Goal: Task Accomplishment & Management: Complete application form

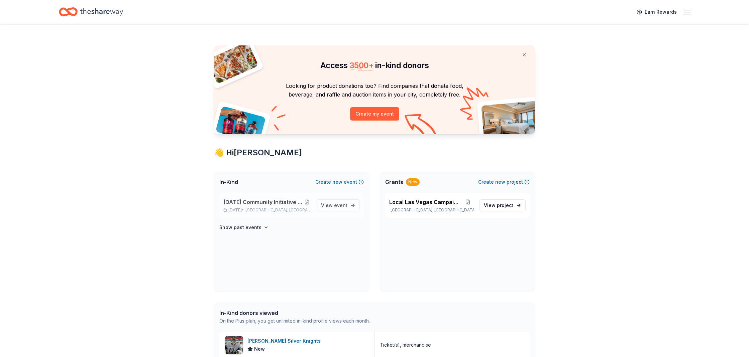
click at [295, 202] on span "[DATE] Community Initiative Silent Auction Event" at bounding box center [263, 202] width 80 height 8
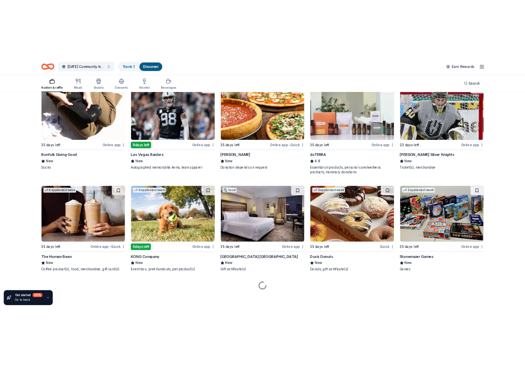
scroll to position [2098, 0]
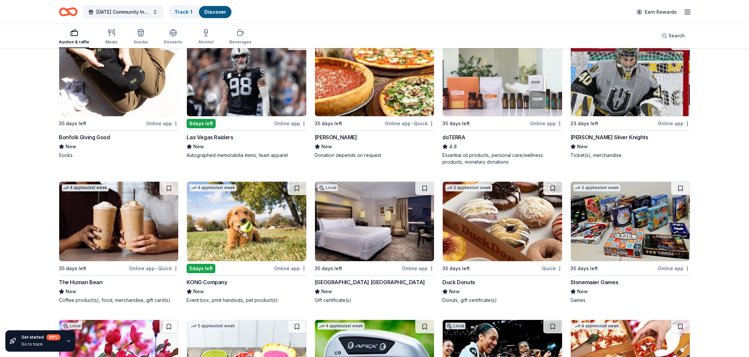
click at [372, 91] on img at bounding box center [374, 77] width 119 height 80
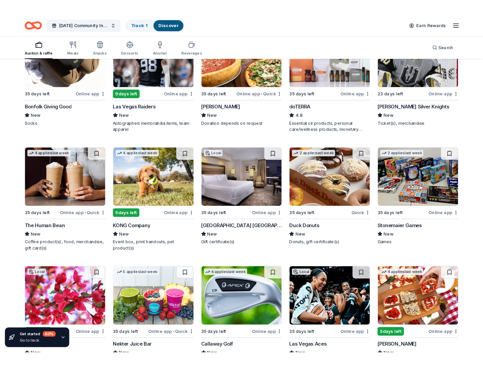
scroll to position [1863, 0]
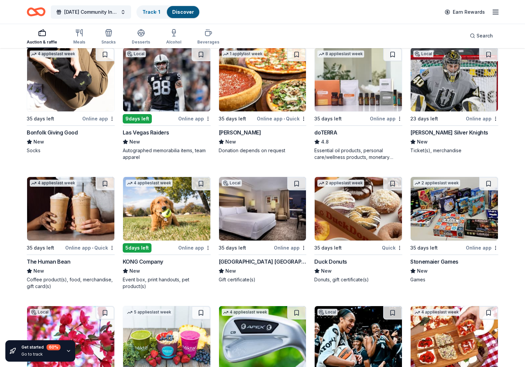
click at [363, 92] on img at bounding box center [358, 80] width 87 height 64
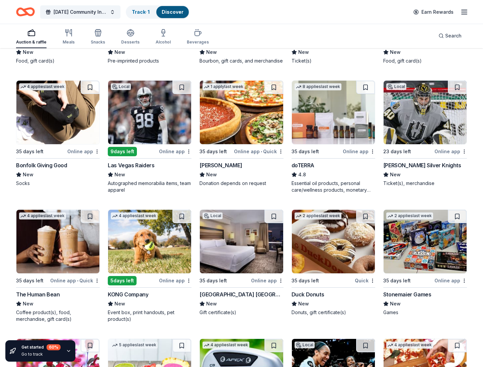
scroll to position [1820, 0]
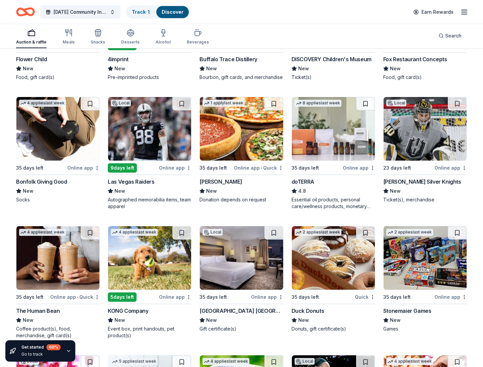
click at [421, 137] on img at bounding box center [424, 129] width 83 height 64
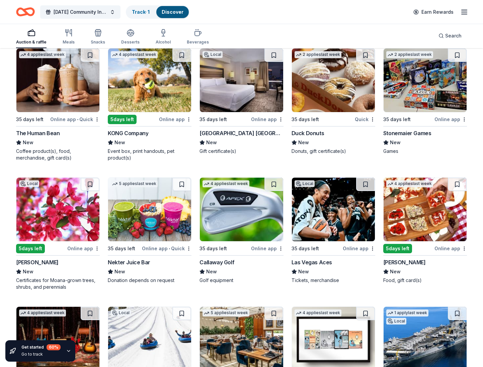
scroll to position [1997, 0]
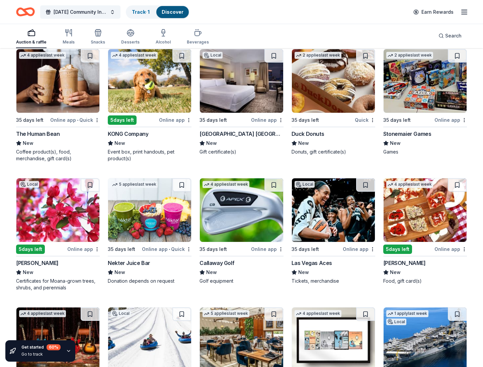
click at [61, 88] on img at bounding box center [57, 81] width 83 height 64
click at [143, 91] on img at bounding box center [149, 81] width 83 height 64
click at [242, 92] on img at bounding box center [241, 81] width 83 height 64
drag, startPoint x: 340, startPoint y: 91, endPoint x: 335, endPoint y: 94, distance: 6.0
click at [340, 91] on img at bounding box center [333, 81] width 83 height 64
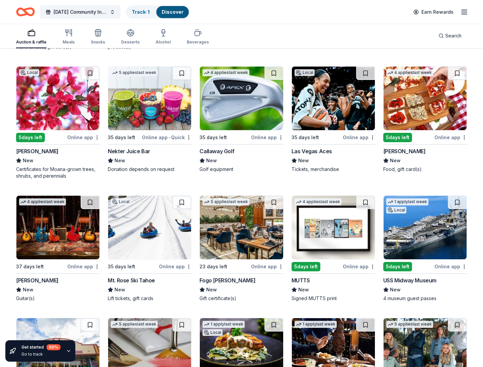
scroll to position [2110, 0]
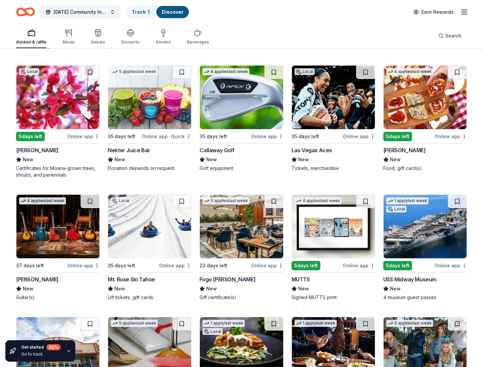
drag, startPoint x: 74, startPoint y: 110, endPoint x: 72, endPoint y: 101, distance: 9.0
click at [74, 110] on img at bounding box center [57, 98] width 83 height 64
drag, startPoint x: 149, startPoint y: 116, endPoint x: 147, endPoint y: 107, distance: 9.3
click at [148, 116] on img at bounding box center [149, 98] width 83 height 64
drag, startPoint x: 259, startPoint y: 119, endPoint x: 259, endPoint y: 110, distance: 9.4
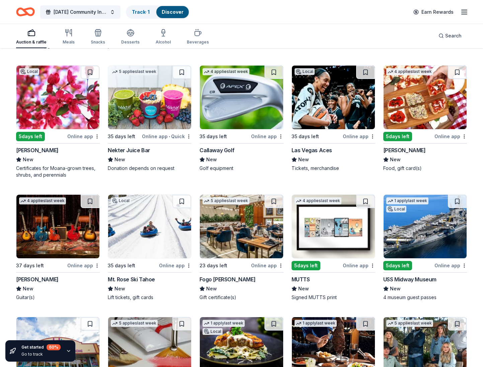
click at [259, 119] on img at bounding box center [241, 98] width 83 height 64
click at [334, 123] on img at bounding box center [333, 98] width 83 height 64
click at [424, 99] on img at bounding box center [424, 98] width 83 height 64
click at [60, 241] on img at bounding box center [57, 227] width 83 height 64
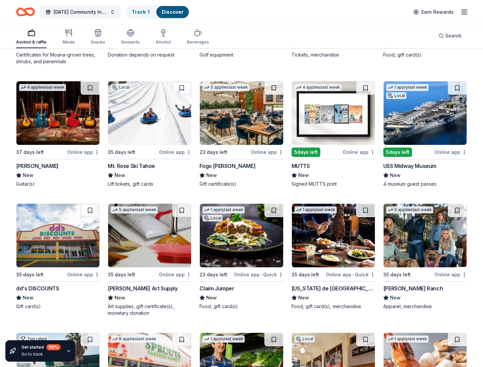
scroll to position [2223, 0]
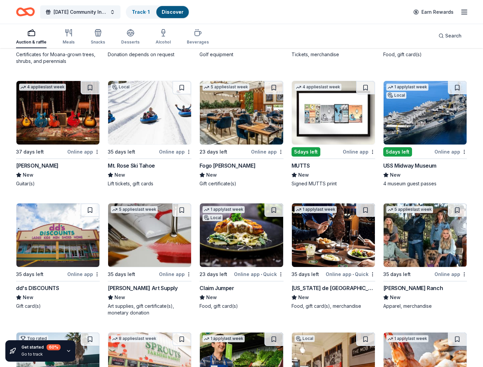
click at [147, 115] on img at bounding box center [149, 113] width 83 height 64
click at [251, 123] on img at bounding box center [241, 113] width 83 height 64
click at [337, 126] on img at bounding box center [333, 113] width 83 height 64
click at [421, 122] on img at bounding box center [424, 113] width 83 height 64
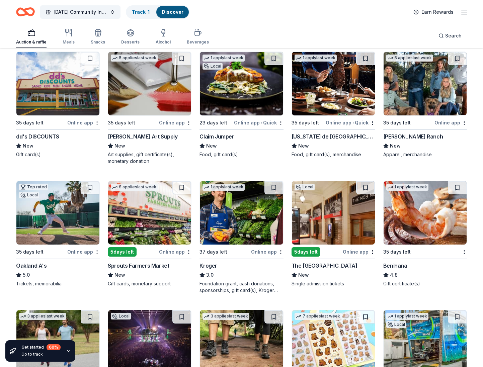
scroll to position [2369, 0]
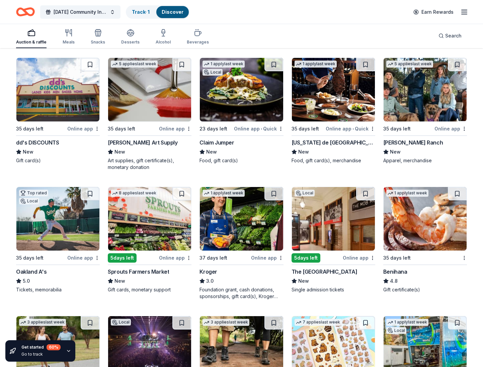
click at [68, 104] on img at bounding box center [57, 90] width 83 height 64
drag, startPoint x: 151, startPoint y: 97, endPoint x: 150, endPoint y: 88, distance: 9.1
click at [151, 97] on img at bounding box center [149, 90] width 83 height 64
drag, startPoint x: 262, startPoint y: 92, endPoint x: 262, endPoint y: 83, distance: 9.4
click at [262, 92] on img at bounding box center [241, 90] width 83 height 64
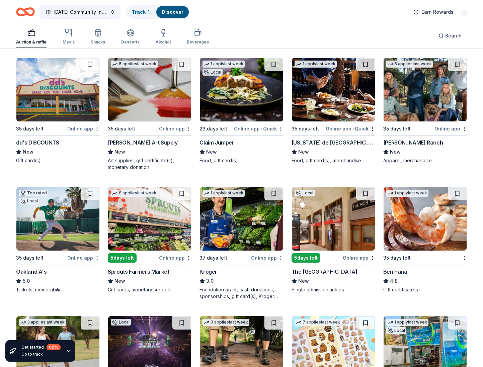
click at [317, 91] on img at bounding box center [333, 90] width 83 height 64
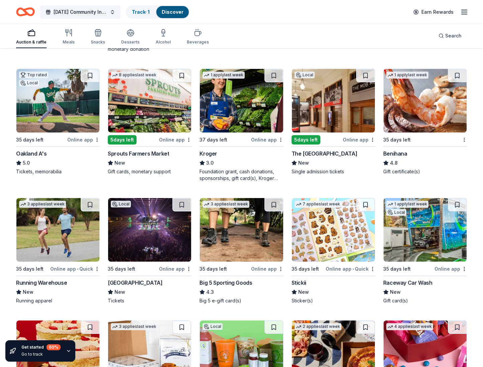
scroll to position [2489, 0]
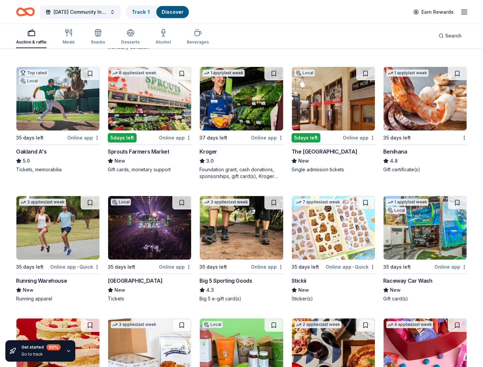
drag, startPoint x: 72, startPoint y: 102, endPoint x: 65, endPoint y: 95, distance: 9.2
click at [70, 102] on img at bounding box center [57, 99] width 83 height 64
click at [166, 109] on img at bounding box center [149, 99] width 83 height 64
click at [260, 112] on img at bounding box center [241, 99] width 83 height 64
click at [320, 126] on img at bounding box center [333, 99] width 83 height 64
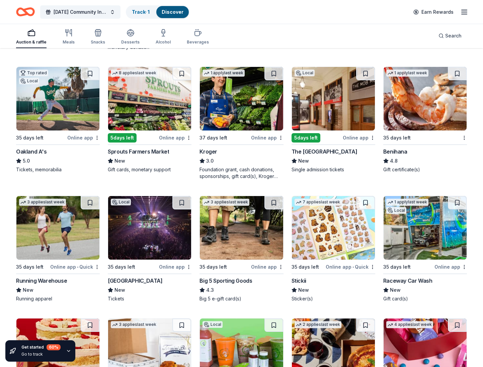
drag, startPoint x: 411, startPoint y: 98, endPoint x: 407, endPoint y: 91, distance: 8.2
click at [411, 98] on img at bounding box center [424, 99] width 83 height 64
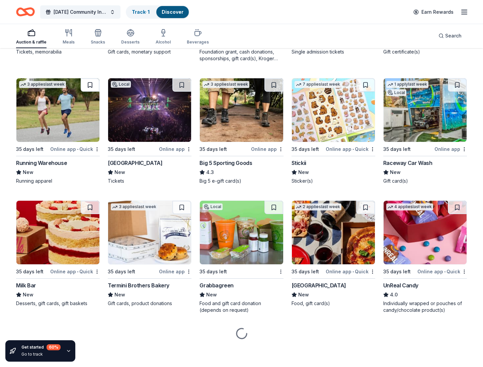
scroll to position [2607, 0]
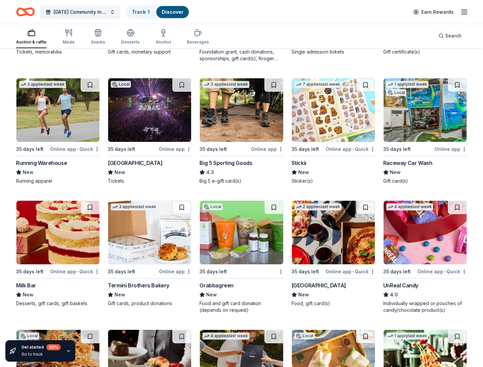
click at [60, 118] on img at bounding box center [57, 110] width 83 height 64
click at [157, 120] on img at bounding box center [149, 110] width 83 height 64
click at [245, 133] on img at bounding box center [241, 110] width 83 height 64
drag, startPoint x: 435, startPoint y: 125, endPoint x: 432, endPoint y: 127, distance: 4.3
click at [435, 125] on img at bounding box center [424, 110] width 83 height 64
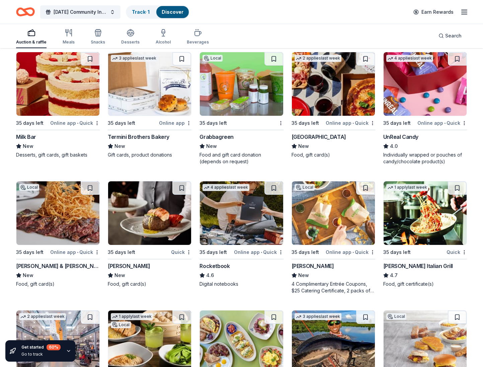
scroll to position [2754, 0]
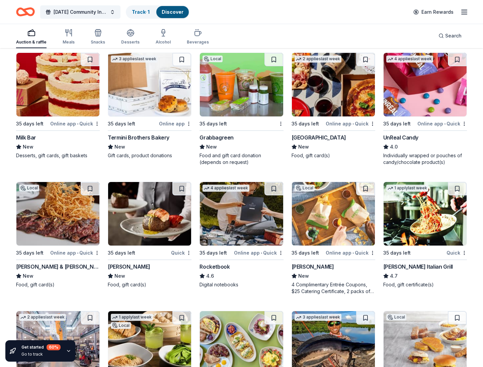
click at [63, 94] on img at bounding box center [57, 85] width 83 height 64
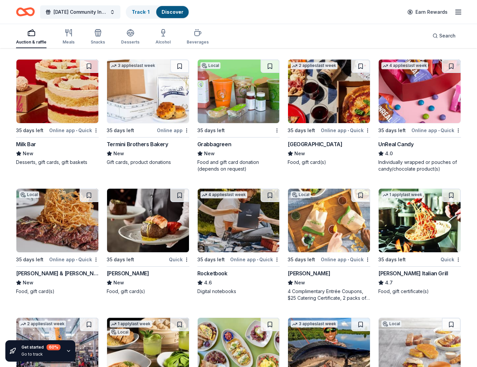
click at [148, 98] on img at bounding box center [148, 92] width 82 height 64
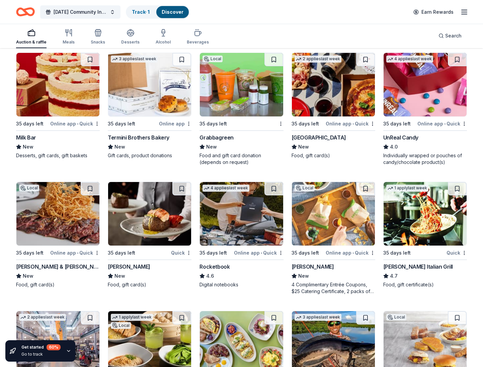
click at [267, 104] on img at bounding box center [241, 85] width 83 height 64
click at [344, 98] on img at bounding box center [333, 85] width 83 height 64
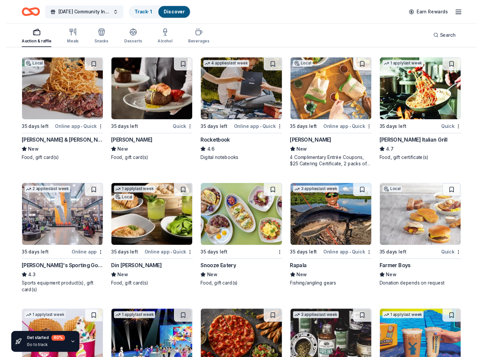
scroll to position [2876, 0]
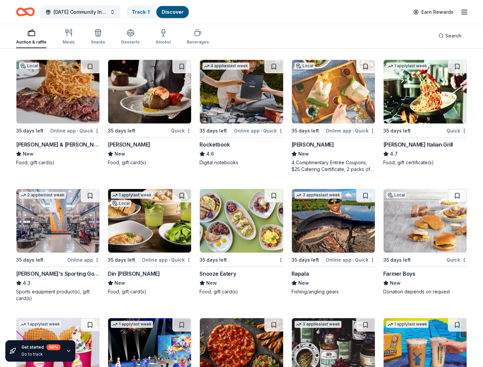
click at [59, 91] on img at bounding box center [57, 92] width 83 height 64
click at [152, 94] on img at bounding box center [149, 92] width 83 height 64
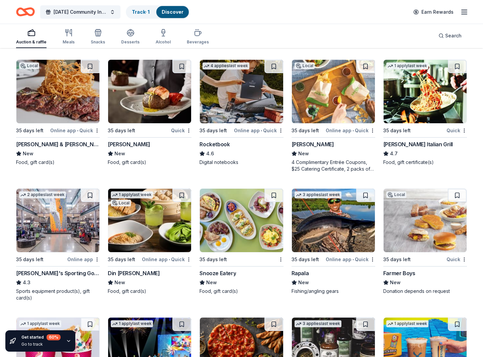
drag, startPoint x: 476, startPoint y: 218, endPoint x: 482, endPoint y: 220, distance: 6.7
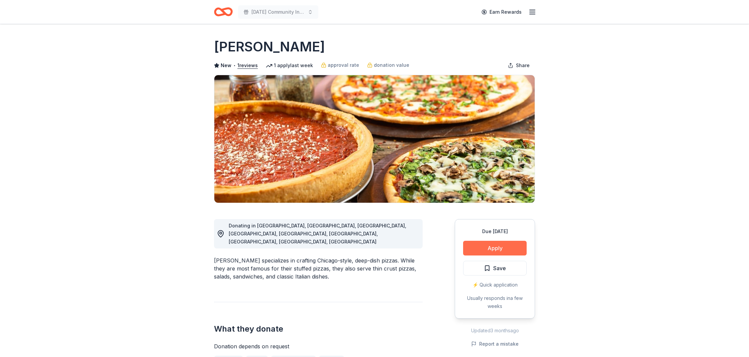
click at [497, 249] on button "Apply" at bounding box center [495, 248] width 64 height 15
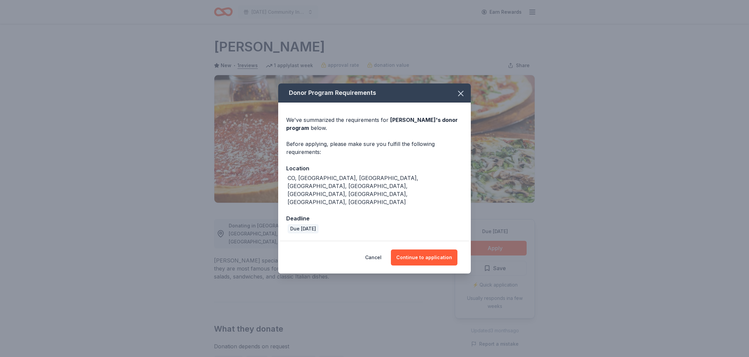
drag, startPoint x: 432, startPoint y: 244, endPoint x: 417, endPoint y: 233, distance: 18.9
click at [431, 250] on button "Continue to application" at bounding box center [424, 258] width 67 height 16
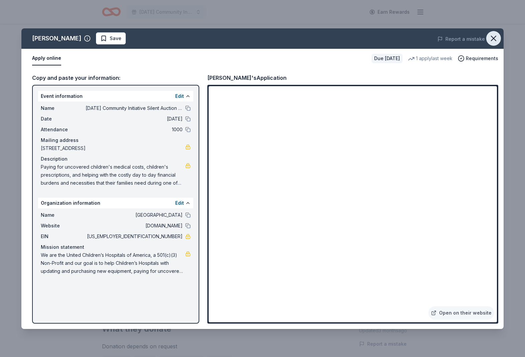
click at [494, 39] on icon "button" at bounding box center [493, 38] width 5 height 5
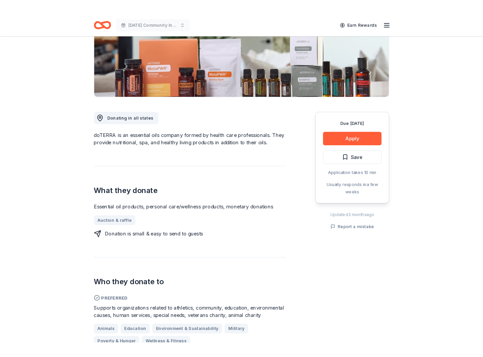
scroll to position [113, 0]
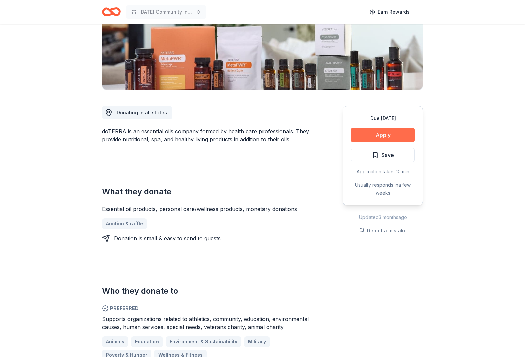
click at [380, 132] on button "Apply" at bounding box center [383, 135] width 64 height 15
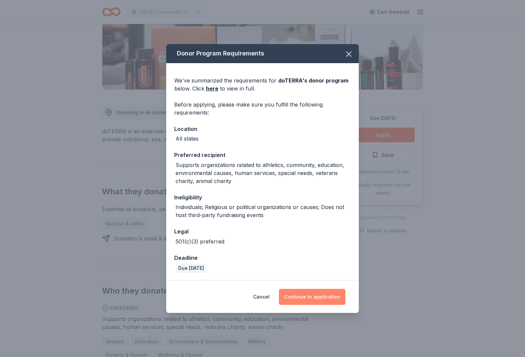
drag, startPoint x: 323, startPoint y: 298, endPoint x: 300, endPoint y: 289, distance: 24.8
click at [322, 297] on button "Continue to application" at bounding box center [312, 297] width 67 height 16
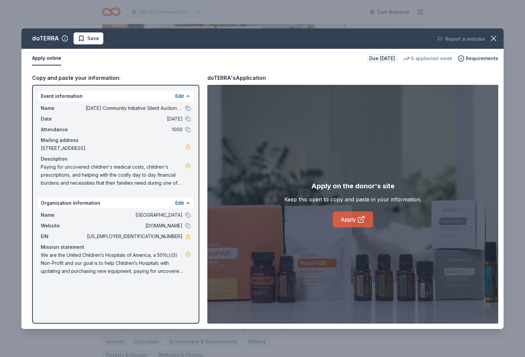
click at [350, 220] on link "Apply" at bounding box center [353, 220] width 40 height 16
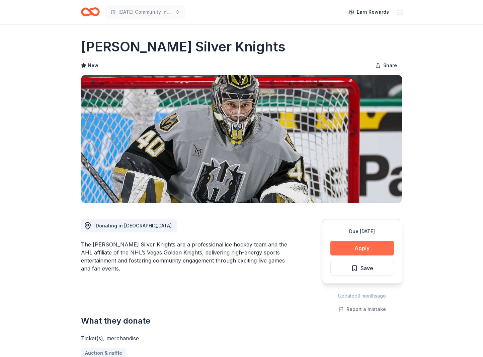
click at [358, 247] on button "Apply" at bounding box center [362, 248] width 64 height 15
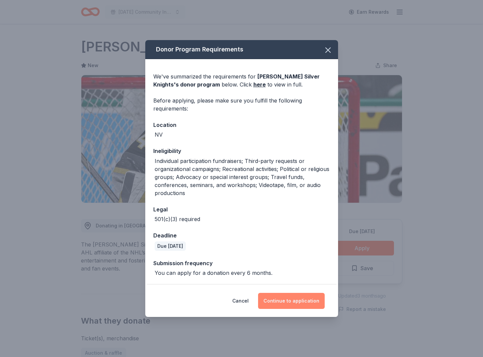
drag, startPoint x: 292, startPoint y: 299, endPoint x: 293, endPoint y: 295, distance: 4.2
click at [292, 299] on button "Continue to application" at bounding box center [291, 301] width 67 height 16
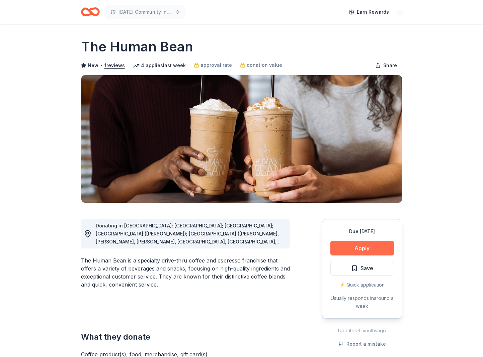
click at [378, 252] on button "Apply" at bounding box center [362, 248] width 64 height 15
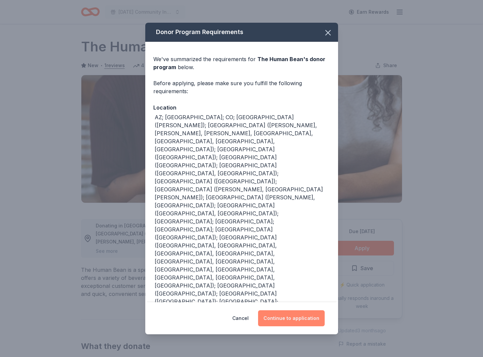
click at [300, 311] on button "Continue to application" at bounding box center [291, 319] width 67 height 16
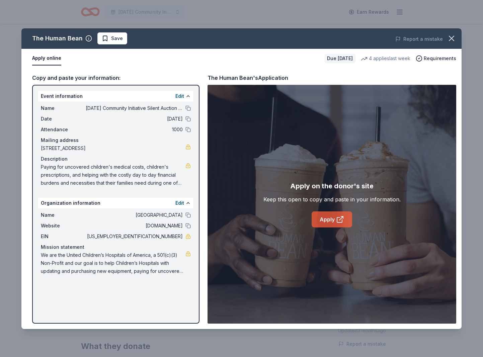
click at [335, 220] on link "Apply" at bounding box center [331, 220] width 40 height 16
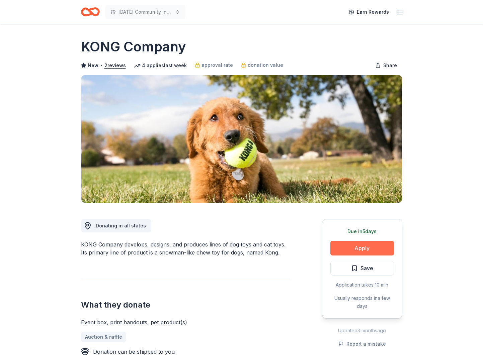
click at [371, 249] on button "Apply" at bounding box center [362, 248] width 64 height 15
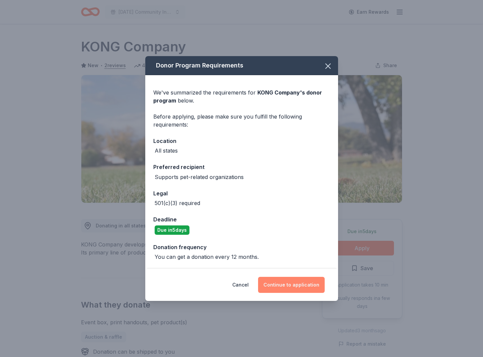
click at [295, 281] on button "Continue to application" at bounding box center [291, 285] width 67 height 16
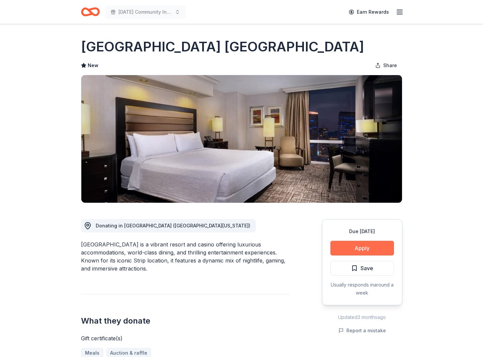
click at [364, 248] on button "Apply" at bounding box center [362, 248] width 64 height 15
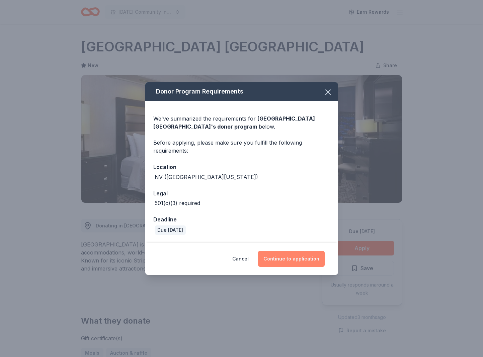
click at [289, 261] on button "Continue to application" at bounding box center [291, 259] width 67 height 16
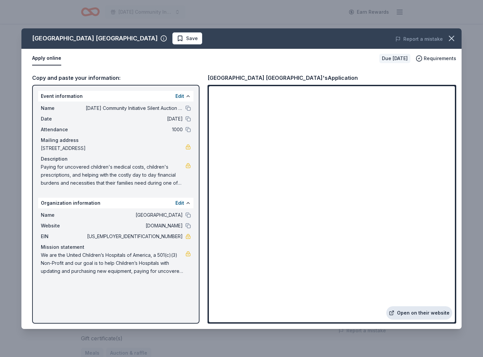
click at [434, 313] on link "Open on their website" at bounding box center [419, 313] width 66 height 13
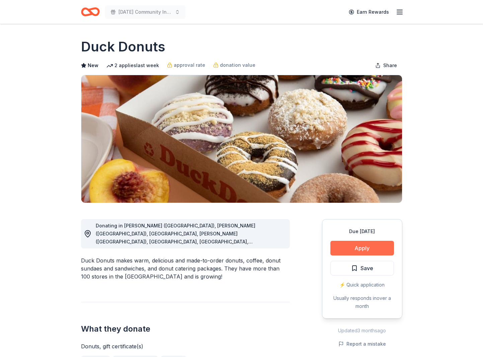
click at [373, 247] on button "Apply" at bounding box center [362, 248] width 64 height 15
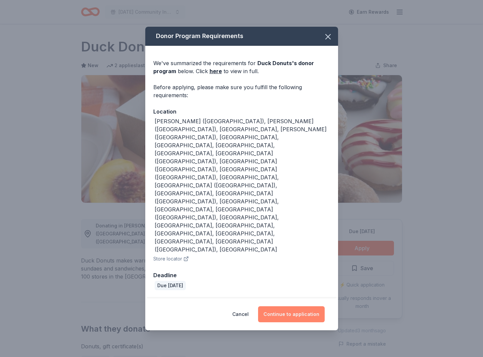
click at [307, 307] on button "Continue to application" at bounding box center [291, 315] width 67 height 16
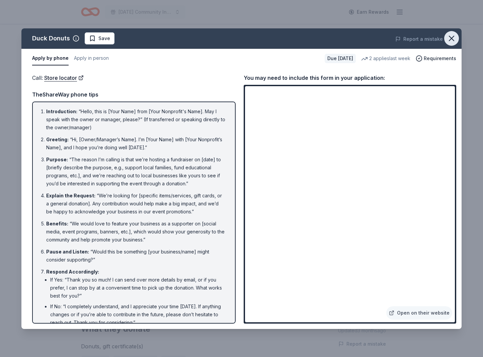
click at [452, 38] on icon "button" at bounding box center [450, 38] width 9 height 9
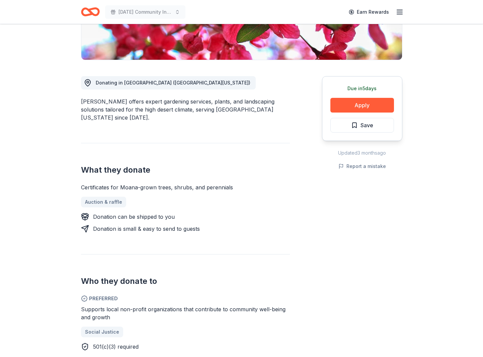
scroll to position [156, 0]
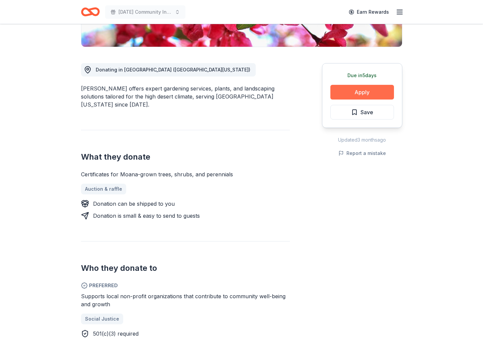
click at [370, 94] on button "Apply" at bounding box center [362, 92] width 64 height 15
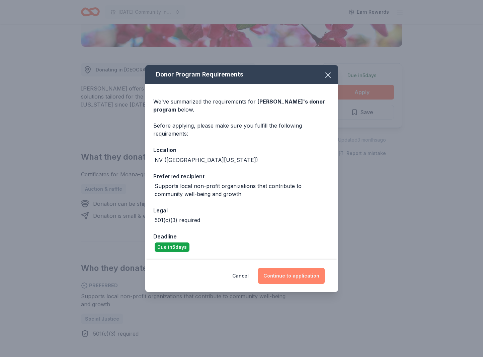
click at [304, 276] on button "Continue to application" at bounding box center [291, 276] width 67 height 16
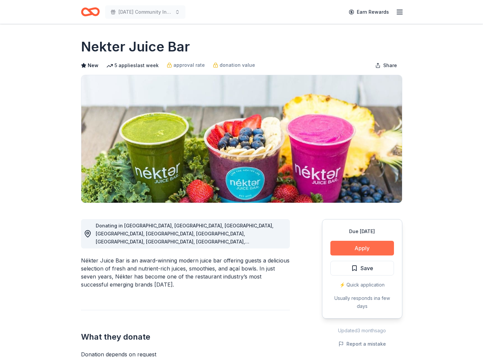
click at [384, 248] on button "Apply" at bounding box center [362, 248] width 64 height 15
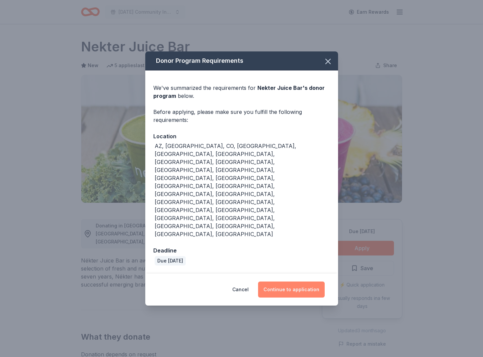
click at [295, 282] on button "Continue to application" at bounding box center [291, 290] width 67 height 16
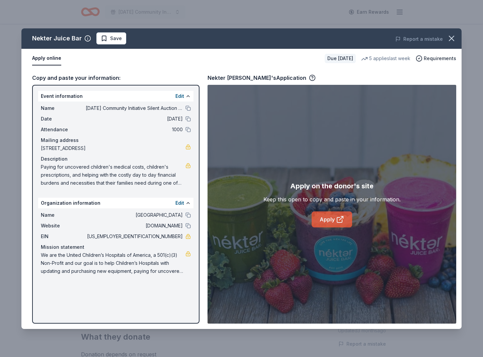
click at [323, 222] on link "Apply" at bounding box center [331, 220] width 40 height 16
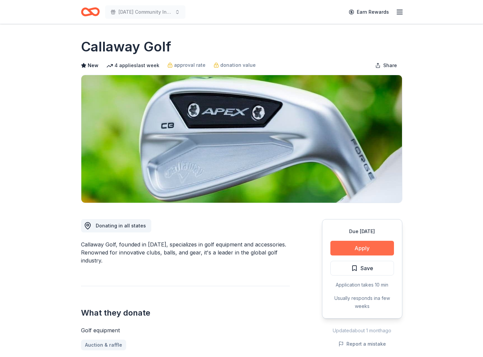
click at [360, 244] on button "Apply" at bounding box center [362, 248] width 64 height 15
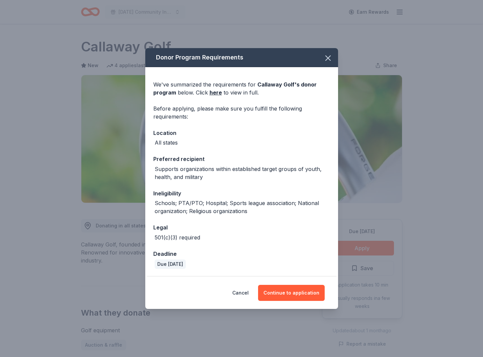
drag, startPoint x: 307, startPoint y: 299, endPoint x: 271, endPoint y: 310, distance: 38.0
click at [307, 300] on button "Continue to application" at bounding box center [291, 293] width 67 height 16
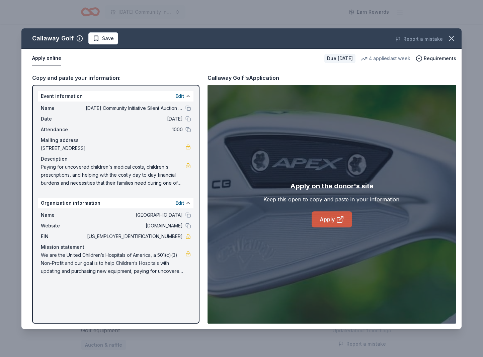
click at [334, 219] on link "Apply" at bounding box center [331, 220] width 40 height 16
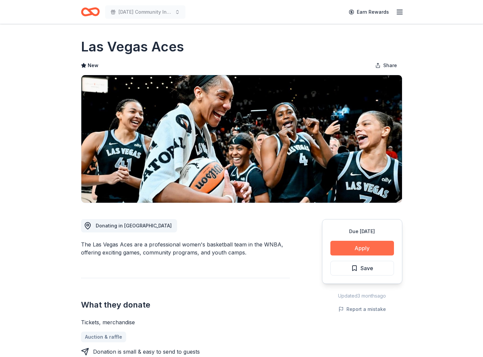
click at [358, 251] on button "Apply" at bounding box center [362, 248] width 64 height 15
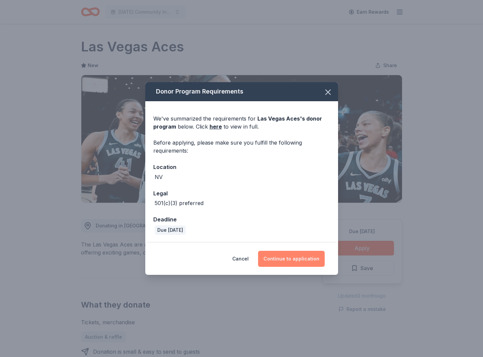
drag, startPoint x: 306, startPoint y: 259, endPoint x: 301, endPoint y: 258, distance: 5.1
click at [306, 259] on button "Continue to application" at bounding box center [291, 259] width 67 height 16
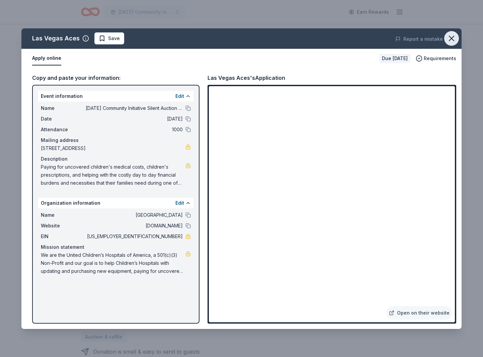
click at [452, 37] on icon "button" at bounding box center [451, 38] width 5 height 5
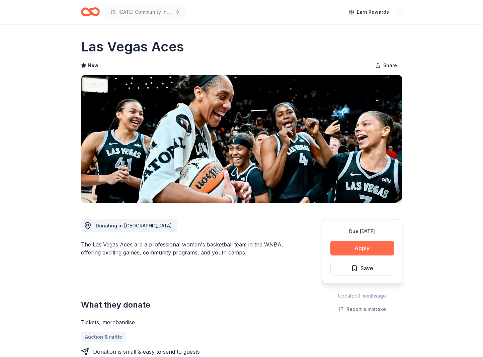
scroll to position [5, 0]
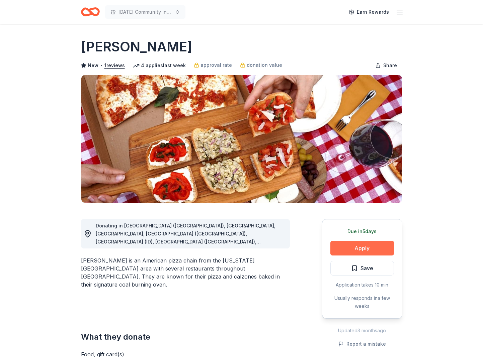
click at [350, 252] on button "Apply" at bounding box center [362, 248] width 64 height 15
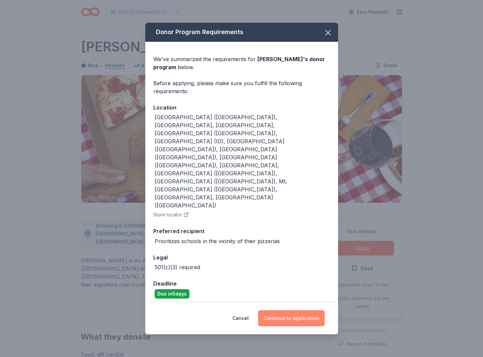
click at [284, 311] on button "Continue to application" at bounding box center [291, 319] width 67 height 16
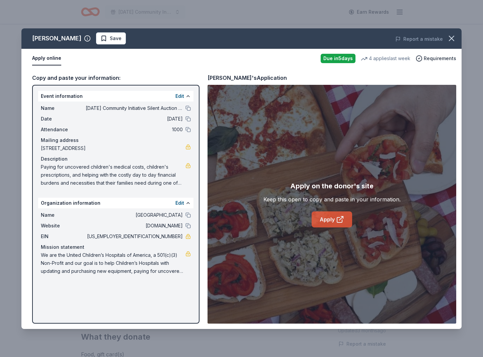
click at [328, 221] on link "Apply" at bounding box center [331, 220] width 40 height 16
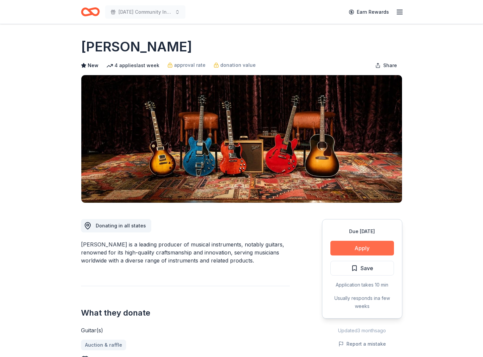
click at [359, 247] on button "Apply" at bounding box center [362, 248] width 64 height 15
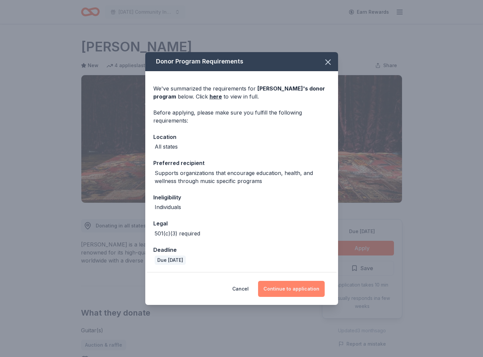
click at [286, 287] on button "Continue to application" at bounding box center [291, 289] width 67 height 16
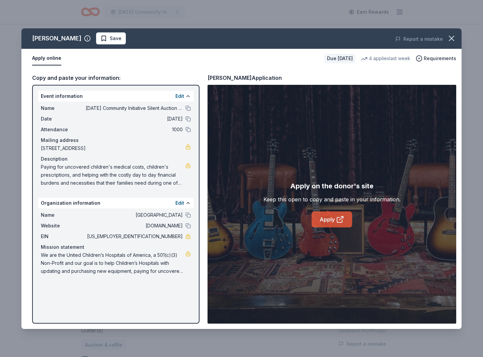
click at [338, 218] on icon at bounding box center [339, 220] width 5 height 5
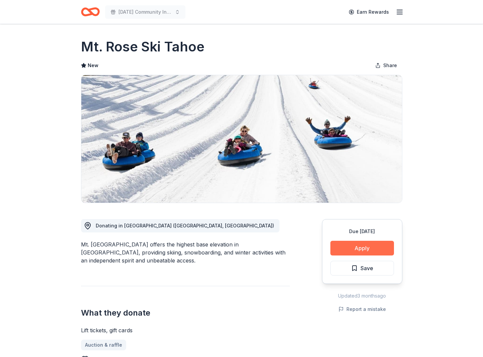
click at [366, 249] on button "Apply" at bounding box center [362, 248] width 64 height 15
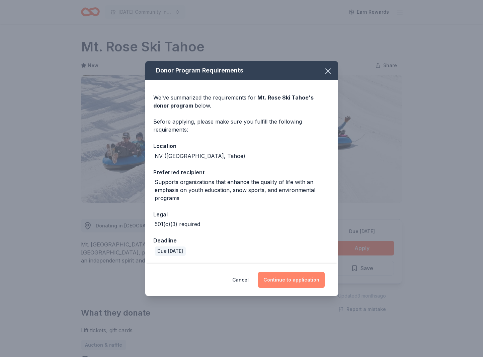
click at [313, 277] on button "Continue to application" at bounding box center [291, 280] width 67 height 16
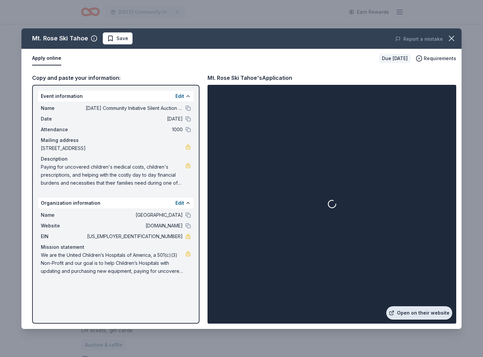
click at [426, 312] on link "Open on their website" at bounding box center [419, 313] width 66 height 13
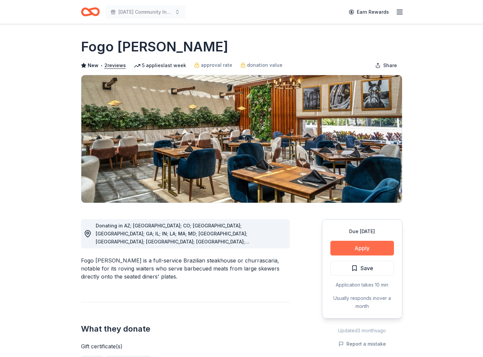
click at [350, 250] on button "Apply" at bounding box center [362, 248] width 64 height 15
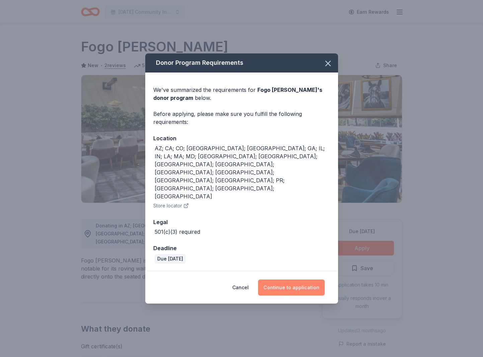
drag, startPoint x: 284, startPoint y: 273, endPoint x: 280, endPoint y: 272, distance: 4.0
click at [280, 280] on button "Continue to application" at bounding box center [291, 288] width 67 height 16
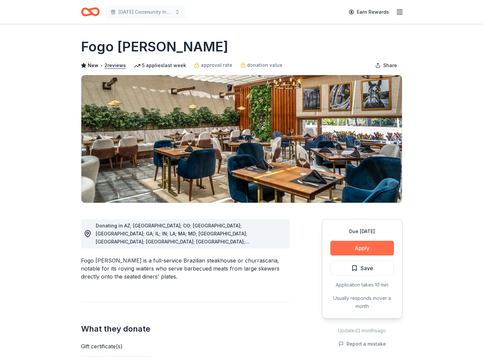
click at [371, 250] on button "Apply" at bounding box center [362, 248] width 64 height 15
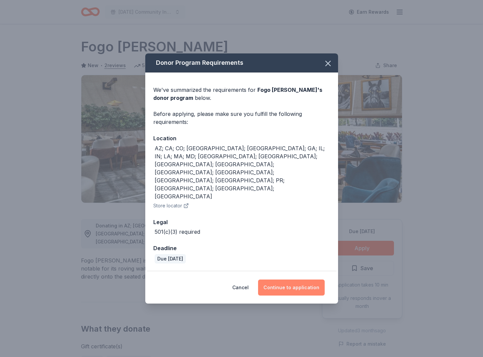
click at [294, 280] on button "Continue to application" at bounding box center [291, 288] width 67 height 16
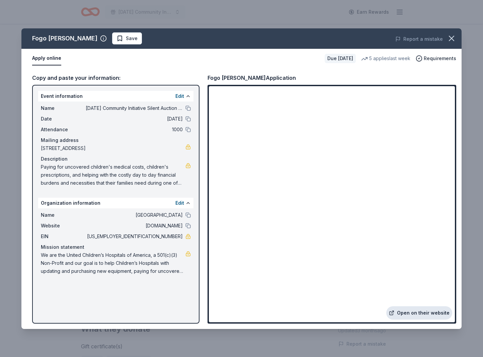
click at [442, 316] on link "Open on their website" at bounding box center [419, 313] width 66 height 13
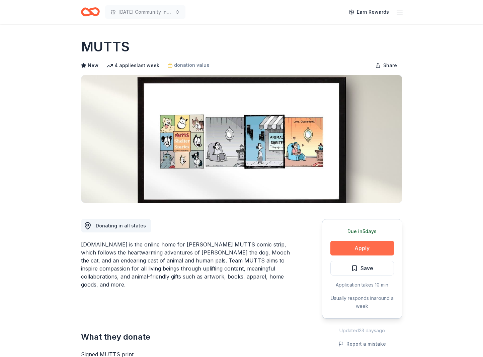
click at [353, 249] on button "Apply" at bounding box center [362, 248] width 64 height 15
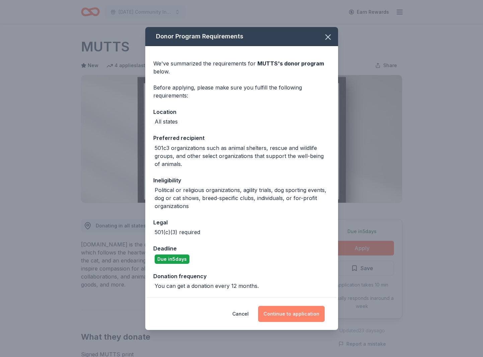
click at [292, 316] on button "Continue to application" at bounding box center [291, 314] width 67 height 16
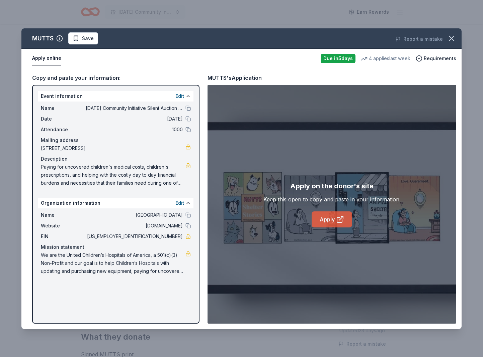
drag, startPoint x: 329, startPoint y: 216, endPoint x: 324, endPoint y: 218, distance: 5.0
click at [328, 217] on link "Apply" at bounding box center [331, 220] width 40 height 16
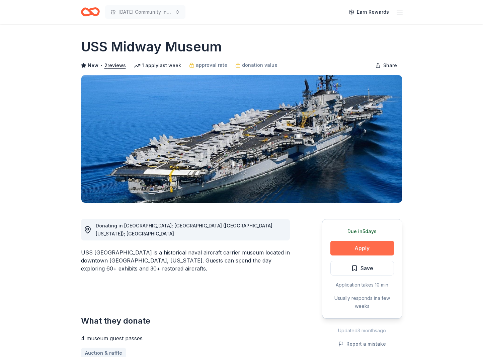
click at [367, 252] on button "Apply" at bounding box center [362, 248] width 64 height 15
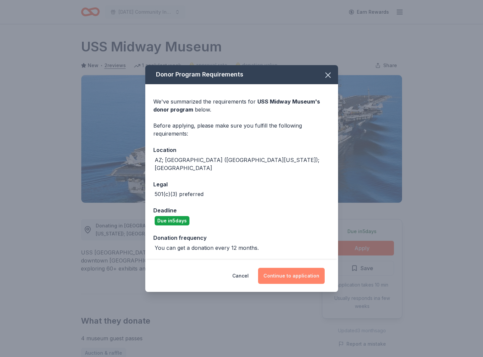
click at [295, 276] on button "Continue to application" at bounding box center [291, 276] width 67 height 16
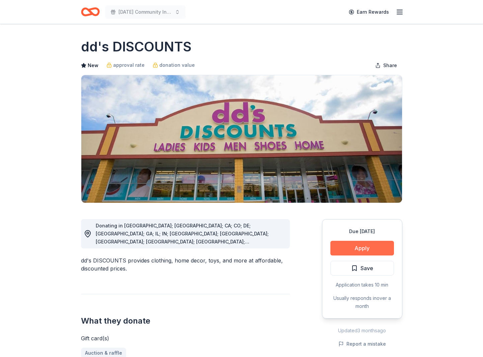
click at [378, 248] on button "Apply" at bounding box center [362, 248] width 64 height 15
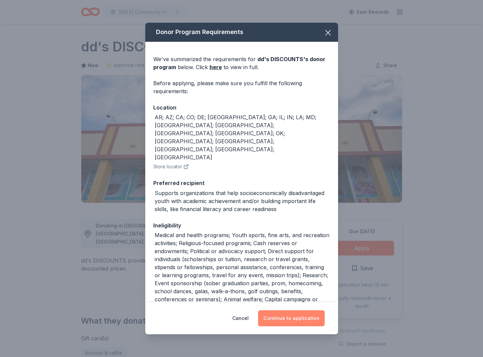
click at [319, 321] on button "Continue to application" at bounding box center [291, 319] width 67 height 16
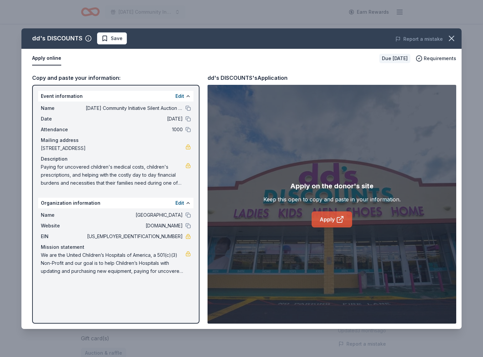
click at [336, 217] on icon at bounding box center [340, 220] width 8 height 8
click at [454, 39] on icon "button" at bounding box center [450, 38] width 9 height 9
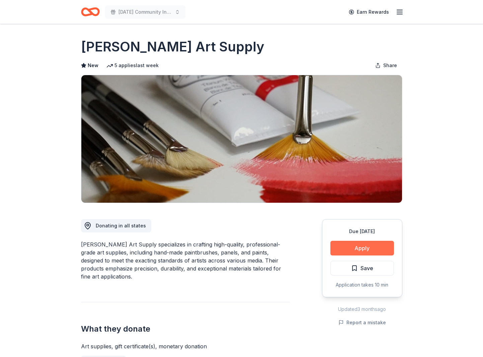
click at [349, 246] on button "Apply" at bounding box center [362, 248] width 64 height 15
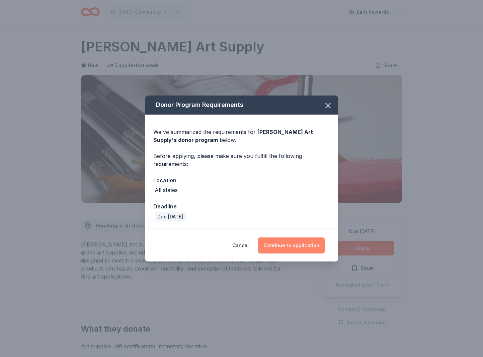
click at [286, 253] on button "Continue to application" at bounding box center [291, 246] width 67 height 16
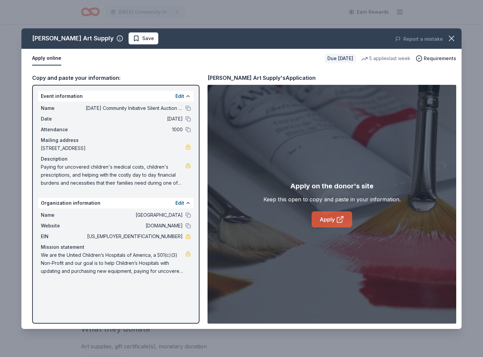
click at [343, 221] on icon at bounding box center [340, 220] width 8 height 8
click at [329, 222] on link "Apply" at bounding box center [331, 220] width 40 height 16
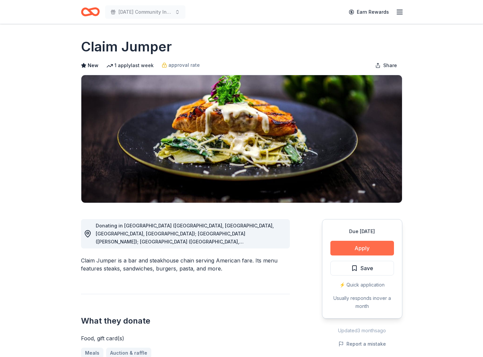
click at [355, 248] on button "Apply" at bounding box center [362, 248] width 64 height 15
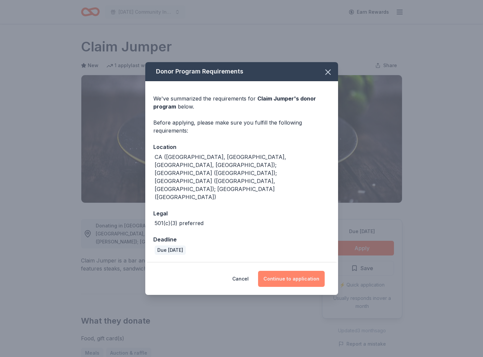
click at [293, 271] on button "Continue to application" at bounding box center [291, 279] width 67 height 16
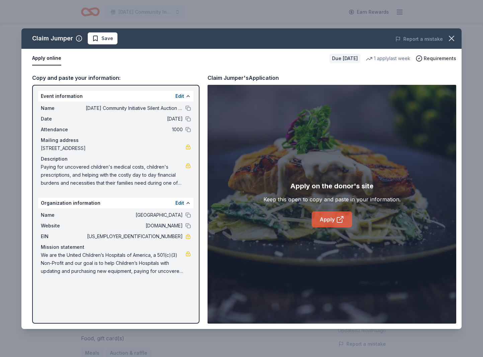
drag, startPoint x: 337, startPoint y: 222, endPoint x: 330, endPoint y: 226, distance: 8.4
click at [337, 222] on icon at bounding box center [340, 220] width 8 height 8
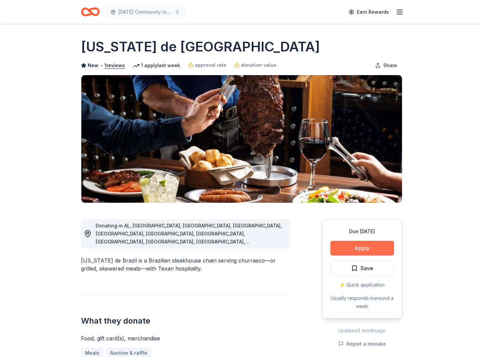
click at [379, 252] on button "Apply" at bounding box center [362, 248] width 64 height 15
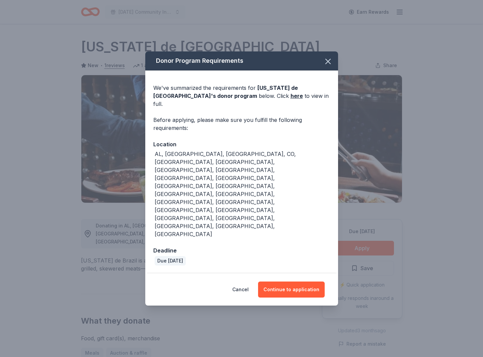
drag, startPoint x: 284, startPoint y: 247, endPoint x: 275, endPoint y: 238, distance: 12.8
click at [285, 282] on button "Continue to application" at bounding box center [291, 290] width 67 height 16
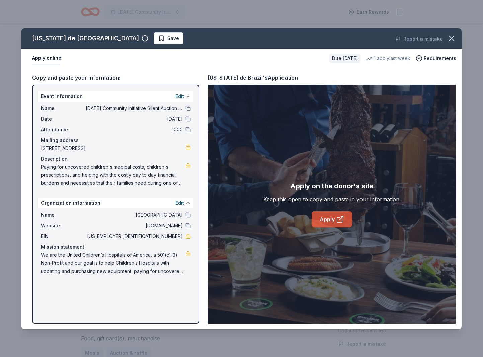
drag, startPoint x: 338, startPoint y: 222, endPoint x: 333, endPoint y: 223, distance: 5.2
click at [337, 222] on icon at bounding box center [340, 220] width 8 height 8
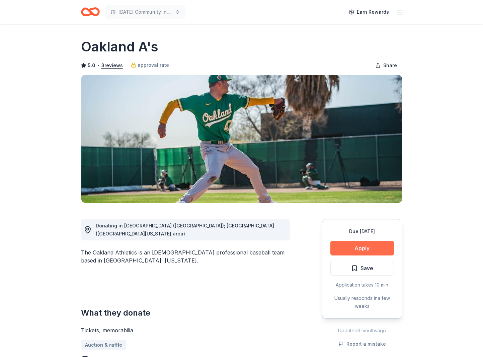
click at [359, 247] on button "Apply" at bounding box center [362, 248] width 64 height 15
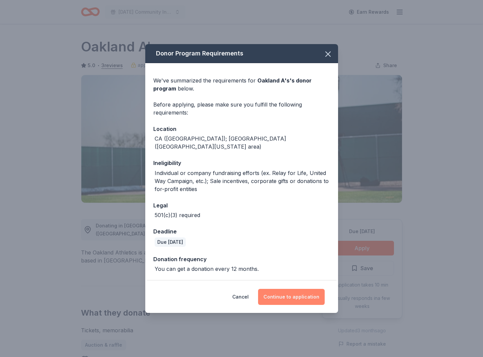
click at [312, 299] on button "Continue to application" at bounding box center [291, 297] width 67 height 16
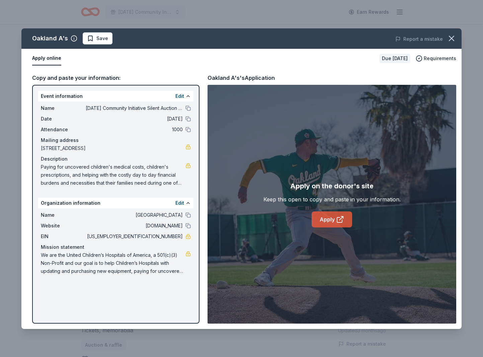
click at [333, 215] on link "Apply" at bounding box center [331, 220] width 40 height 16
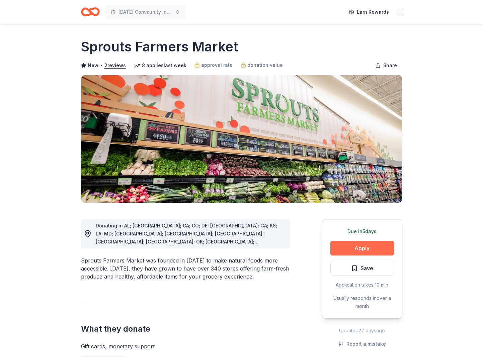
click at [344, 249] on button "Apply" at bounding box center [362, 248] width 64 height 15
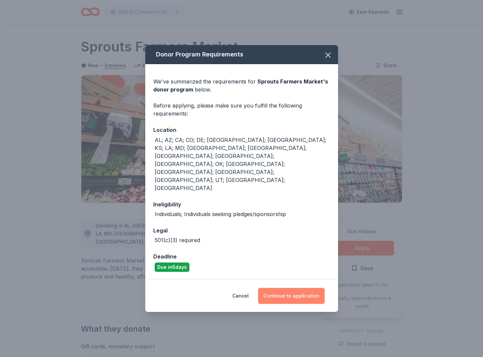
click at [290, 288] on button "Continue to application" at bounding box center [291, 296] width 67 height 16
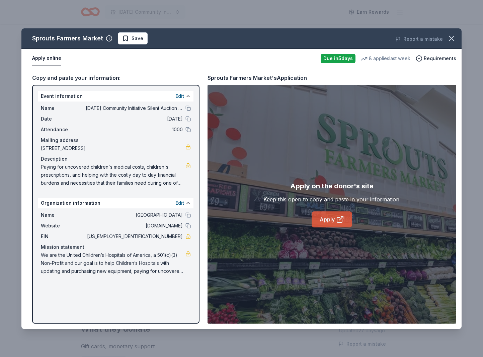
drag, startPoint x: 330, startPoint y: 223, endPoint x: 322, endPoint y: 225, distance: 7.6
click at [329, 223] on link "Apply" at bounding box center [331, 220] width 40 height 16
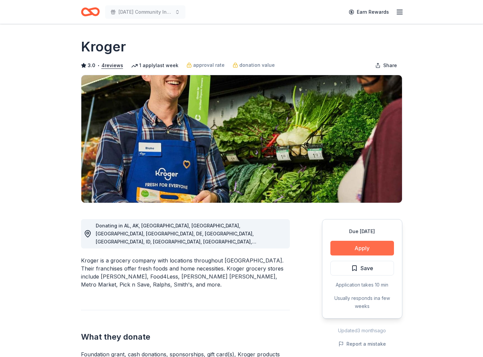
drag, startPoint x: 0, startPoint y: 0, endPoint x: 347, endPoint y: 247, distance: 426.1
click at [347, 247] on button "Apply" at bounding box center [362, 248] width 64 height 15
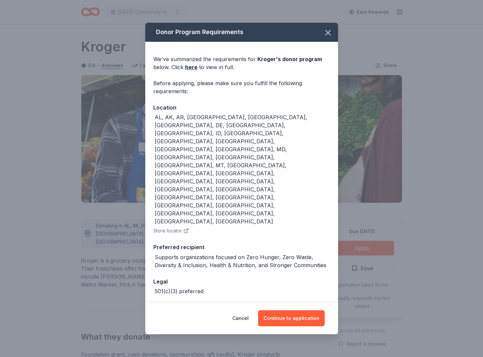
drag, startPoint x: 290, startPoint y: 286, endPoint x: 268, endPoint y: 275, distance: 25.0
click at [289, 311] on button "Continue to application" at bounding box center [291, 319] width 67 height 16
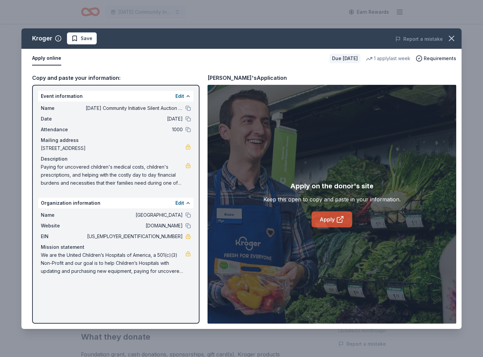
click at [320, 220] on link "Apply" at bounding box center [331, 220] width 40 height 16
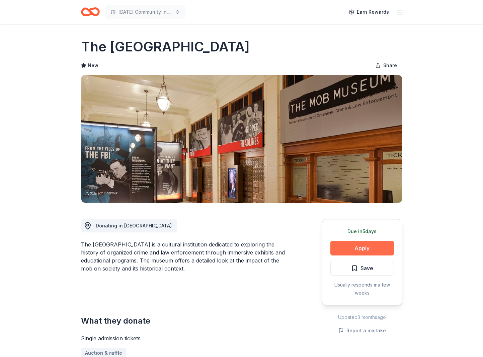
click at [369, 253] on button "Apply" at bounding box center [362, 248] width 64 height 15
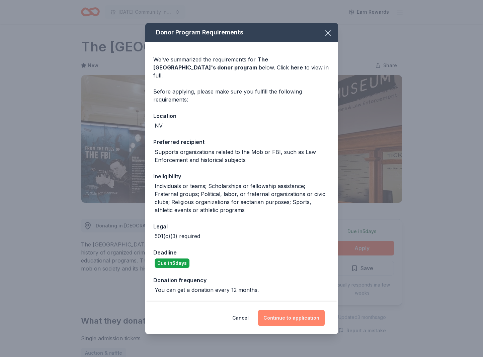
click at [295, 313] on button "Continue to application" at bounding box center [291, 318] width 67 height 16
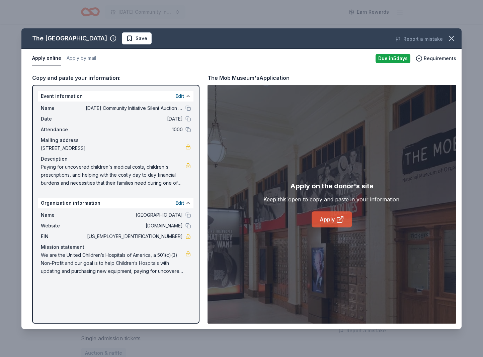
click at [325, 221] on link "Apply" at bounding box center [331, 220] width 40 height 16
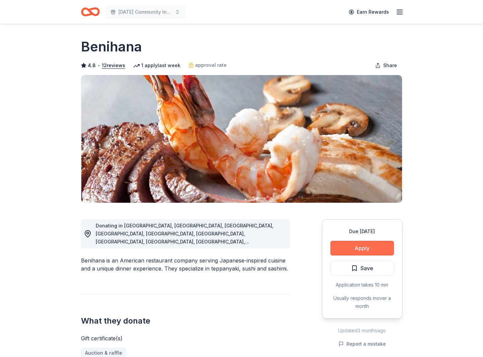
click at [353, 246] on button "Apply" at bounding box center [362, 248] width 64 height 15
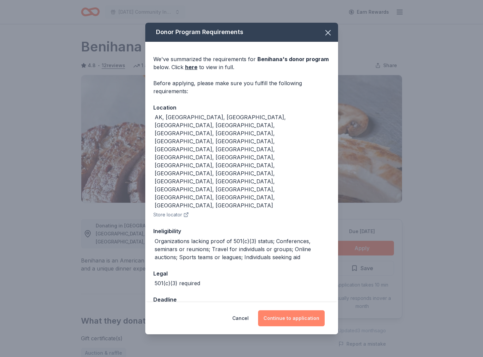
click at [310, 311] on button "Continue to application" at bounding box center [291, 319] width 67 height 16
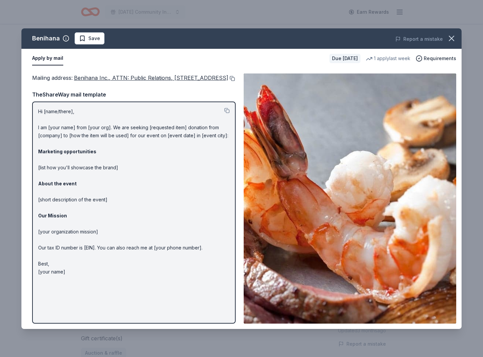
click at [228, 81] on button at bounding box center [231, 78] width 7 height 5
click at [450, 38] on icon "button" at bounding box center [450, 38] width 9 height 9
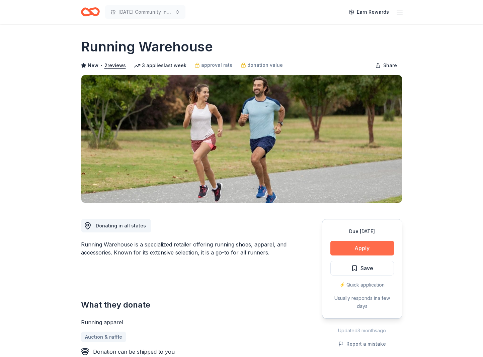
click at [356, 249] on button "Apply" at bounding box center [362, 248] width 64 height 15
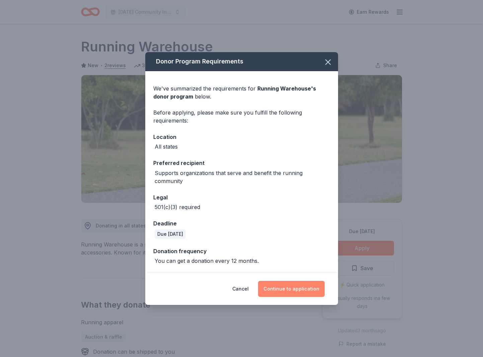
click at [288, 289] on button "Continue to application" at bounding box center [291, 289] width 67 height 16
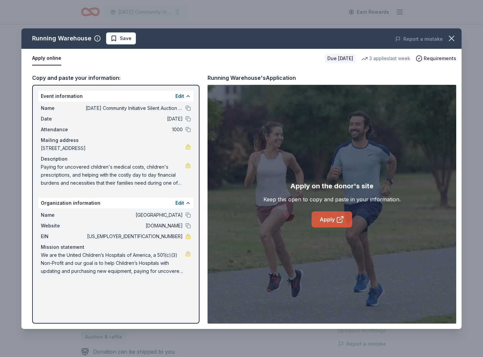
click at [337, 222] on icon at bounding box center [340, 220] width 8 height 8
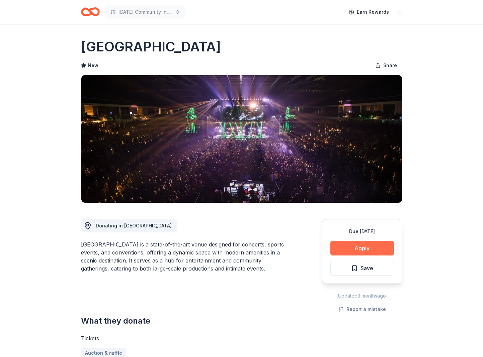
click at [353, 246] on button "Apply" at bounding box center [362, 248] width 64 height 15
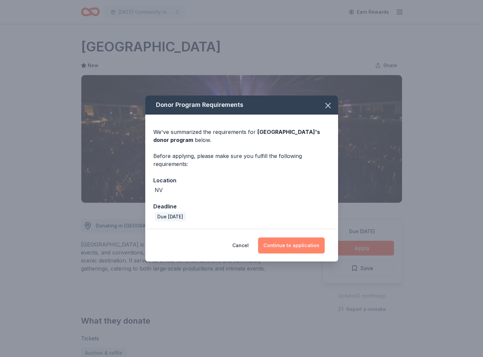
drag, startPoint x: 294, startPoint y: 246, endPoint x: 287, endPoint y: 252, distance: 9.3
click at [294, 246] on button "Continue to application" at bounding box center [291, 246] width 67 height 16
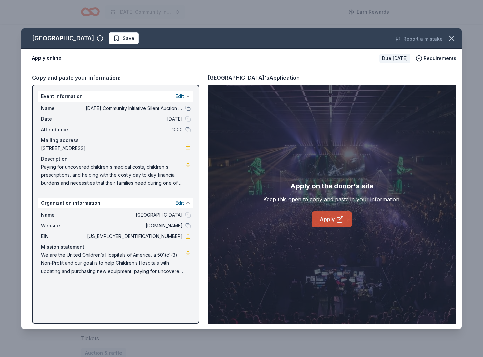
drag, startPoint x: 339, startPoint y: 222, endPoint x: 335, endPoint y: 225, distance: 5.7
click at [339, 222] on icon at bounding box center [340, 220] width 8 height 8
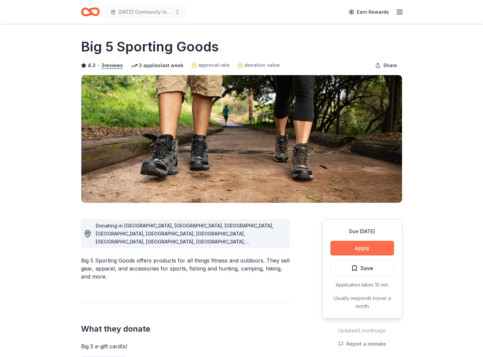
click at [362, 250] on button "Apply" at bounding box center [362, 248] width 64 height 15
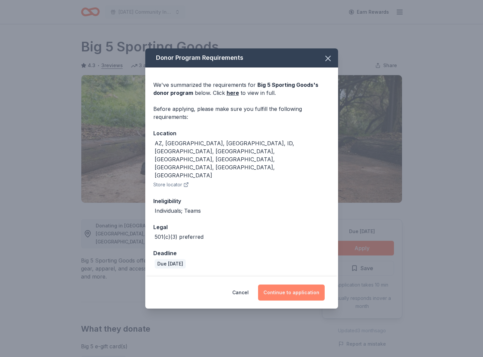
drag, startPoint x: 297, startPoint y: 273, endPoint x: 269, endPoint y: 272, distance: 28.4
click at [296, 285] on button "Continue to application" at bounding box center [291, 293] width 67 height 16
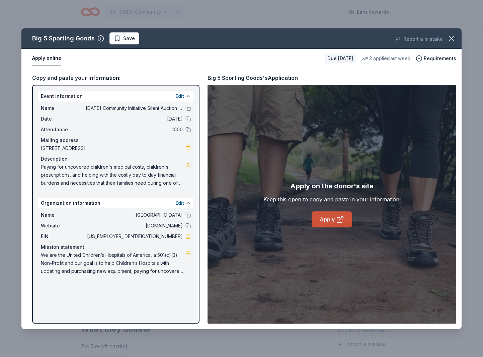
drag, startPoint x: 331, startPoint y: 217, endPoint x: 327, endPoint y: 220, distance: 5.0
click at [330, 219] on link "Apply" at bounding box center [331, 220] width 40 height 16
click at [340, 221] on icon at bounding box center [340, 220] width 8 height 8
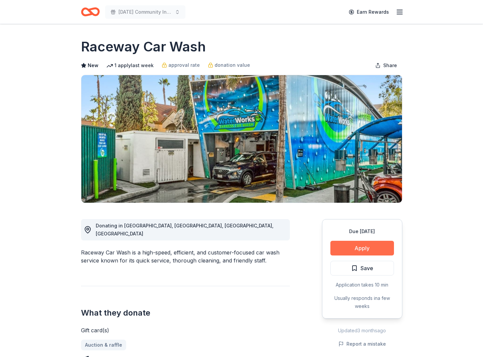
drag, startPoint x: 0, startPoint y: 0, endPoint x: 353, endPoint y: 247, distance: 431.5
click at [353, 247] on button "Apply" at bounding box center [362, 248] width 64 height 15
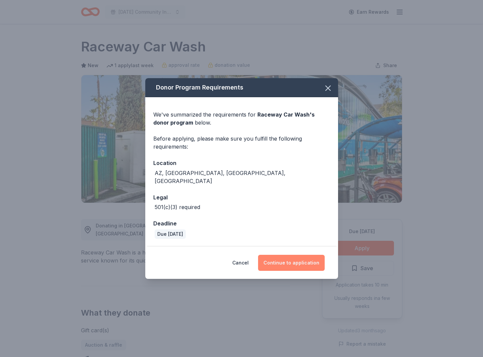
click at [306, 258] on button "Continue to application" at bounding box center [291, 263] width 67 height 16
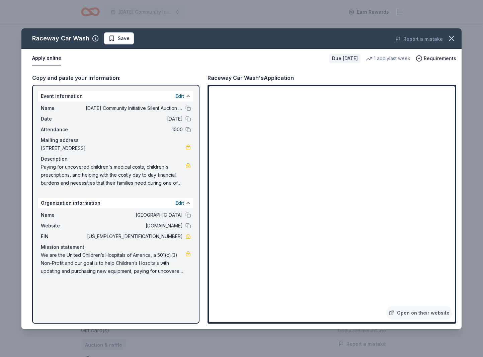
drag, startPoint x: 31, startPoint y: 38, endPoint x: 83, endPoint y: 39, distance: 51.2
click at [83, 39] on div "Raceway Car Wash Save" at bounding box center [153, 38] width 264 height 12
click at [449, 37] on icon "button" at bounding box center [451, 38] width 5 height 5
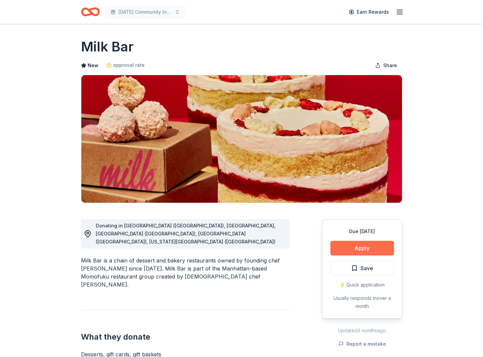
click at [370, 250] on button "Apply" at bounding box center [362, 248] width 64 height 15
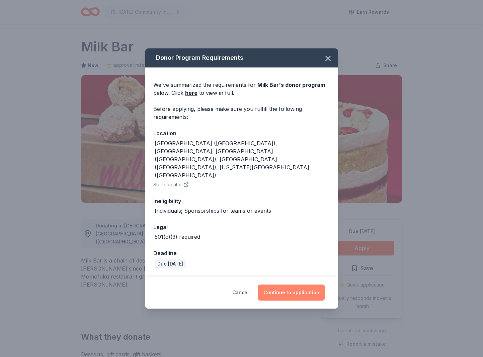
click at [299, 285] on button "Continue to application" at bounding box center [291, 293] width 67 height 16
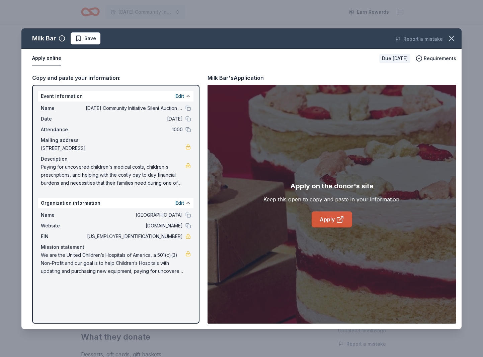
click at [325, 219] on link "Apply" at bounding box center [331, 220] width 40 height 16
click at [333, 223] on link "Apply" at bounding box center [331, 220] width 40 height 16
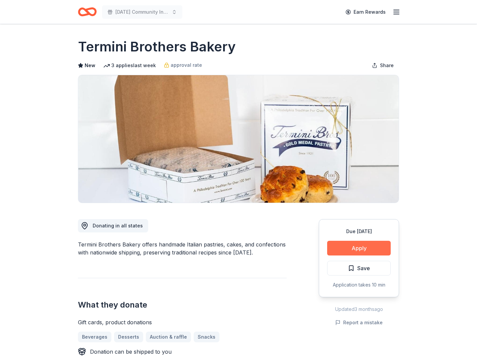
click at [367, 247] on button "Apply" at bounding box center [359, 248] width 64 height 15
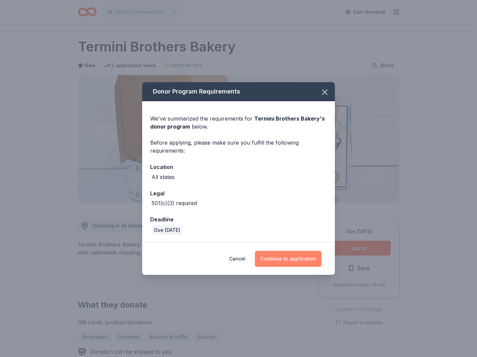
drag, startPoint x: 281, startPoint y: 259, endPoint x: 266, endPoint y: 258, distance: 14.7
click at [275, 259] on button "Continue to application" at bounding box center [288, 259] width 67 height 16
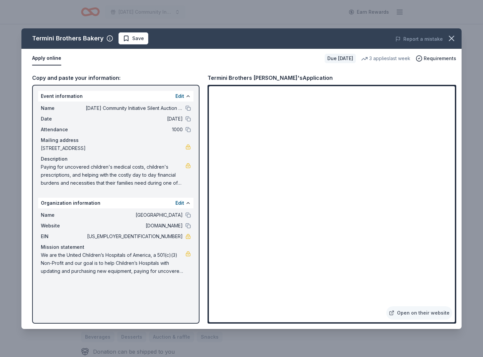
drag, startPoint x: 450, startPoint y: 39, endPoint x: 437, endPoint y: 32, distance: 14.2
click at [450, 39] on icon "button" at bounding box center [451, 38] width 5 height 5
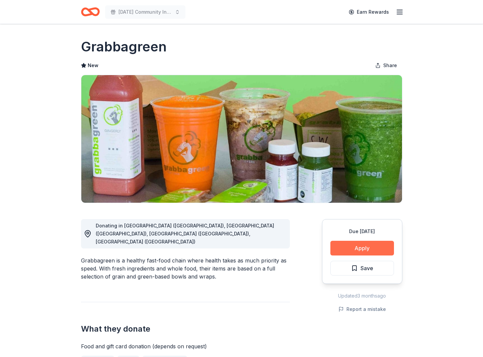
click at [359, 250] on button "Apply" at bounding box center [362, 248] width 64 height 15
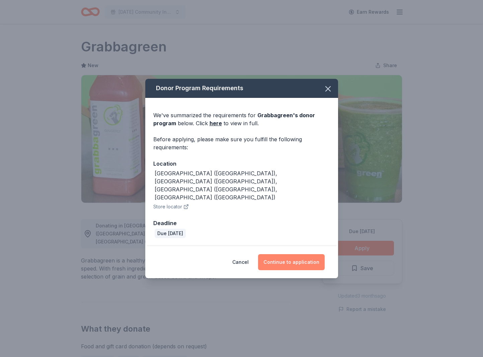
click at [309, 254] on button "Continue to application" at bounding box center [291, 262] width 67 height 16
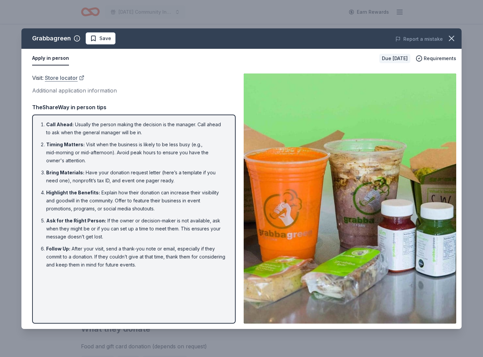
click at [72, 79] on link "Store locator" at bounding box center [64, 78] width 39 height 9
click at [69, 79] on link "Store locator" at bounding box center [64, 78] width 39 height 9
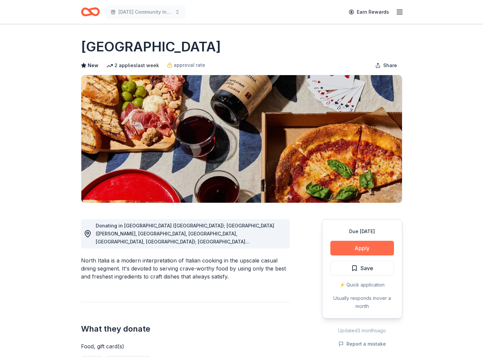
click at [355, 249] on button "Apply" at bounding box center [362, 248] width 64 height 15
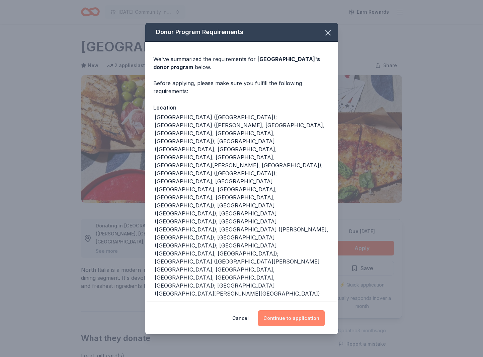
click at [288, 311] on button "Continue to application" at bounding box center [291, 319] width 67 height 16
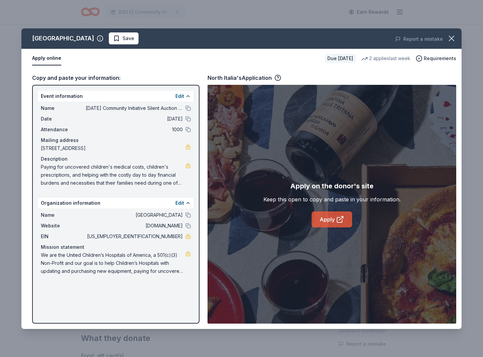
click at [328, 217] on link "Apply" at bounding box center [331, 220] width 40 height 16
click at [448, 38] on icon "button" at bounding box center [450, 38] width 9 height 9
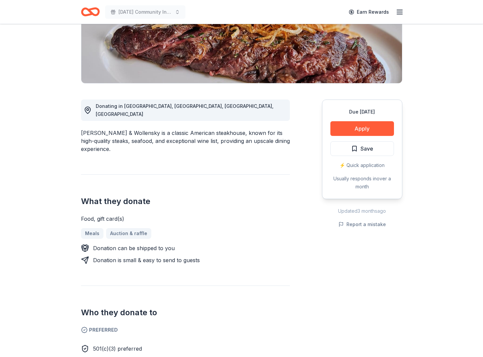
scroll to position [116, 0]
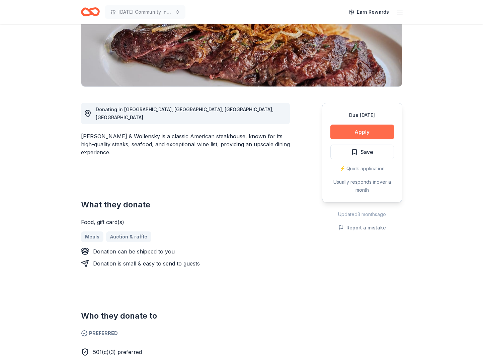
click at [363, 134] on button "Apply" at bounding box center [362, 132] width 64 height 15
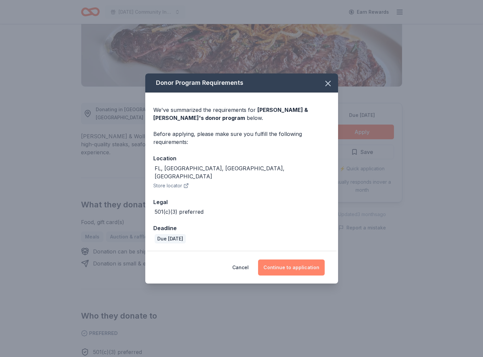
click at [280, 266] on button "Continue to application" at bounding box center [291, 268] width 67 height 16
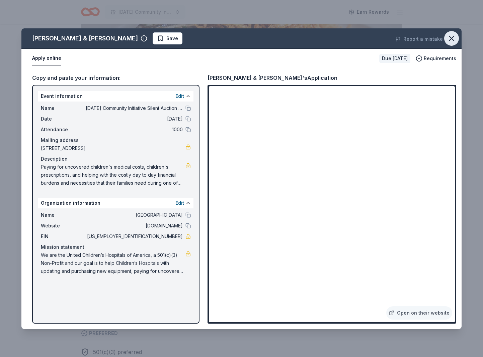
click at [452, 39] on icon "button" at bounding box center [451, 38] width 5 height 5
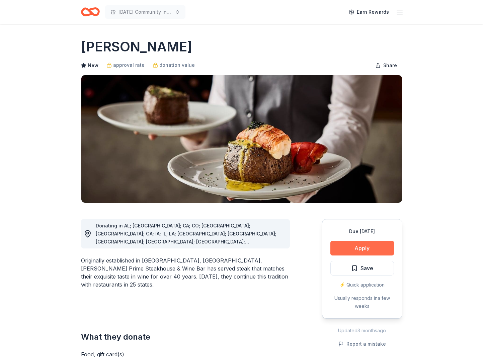
click at [377, 249] on button "Apply" at bounding box center [362, 248] width 64 height 15
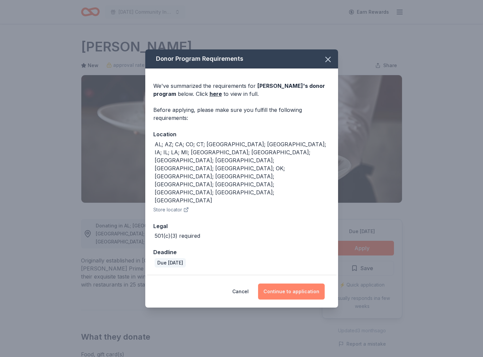
click at [281, 284] on button "Continue to application" at bounding box center [291, 292] width 67 height 16
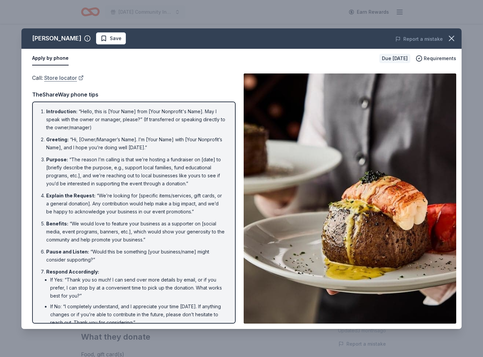
click at [65, 78] on link "Store locator" at bounding box center [63, 78] width 39 height 9
